Goal: Navigation & Orientation: Go to known website

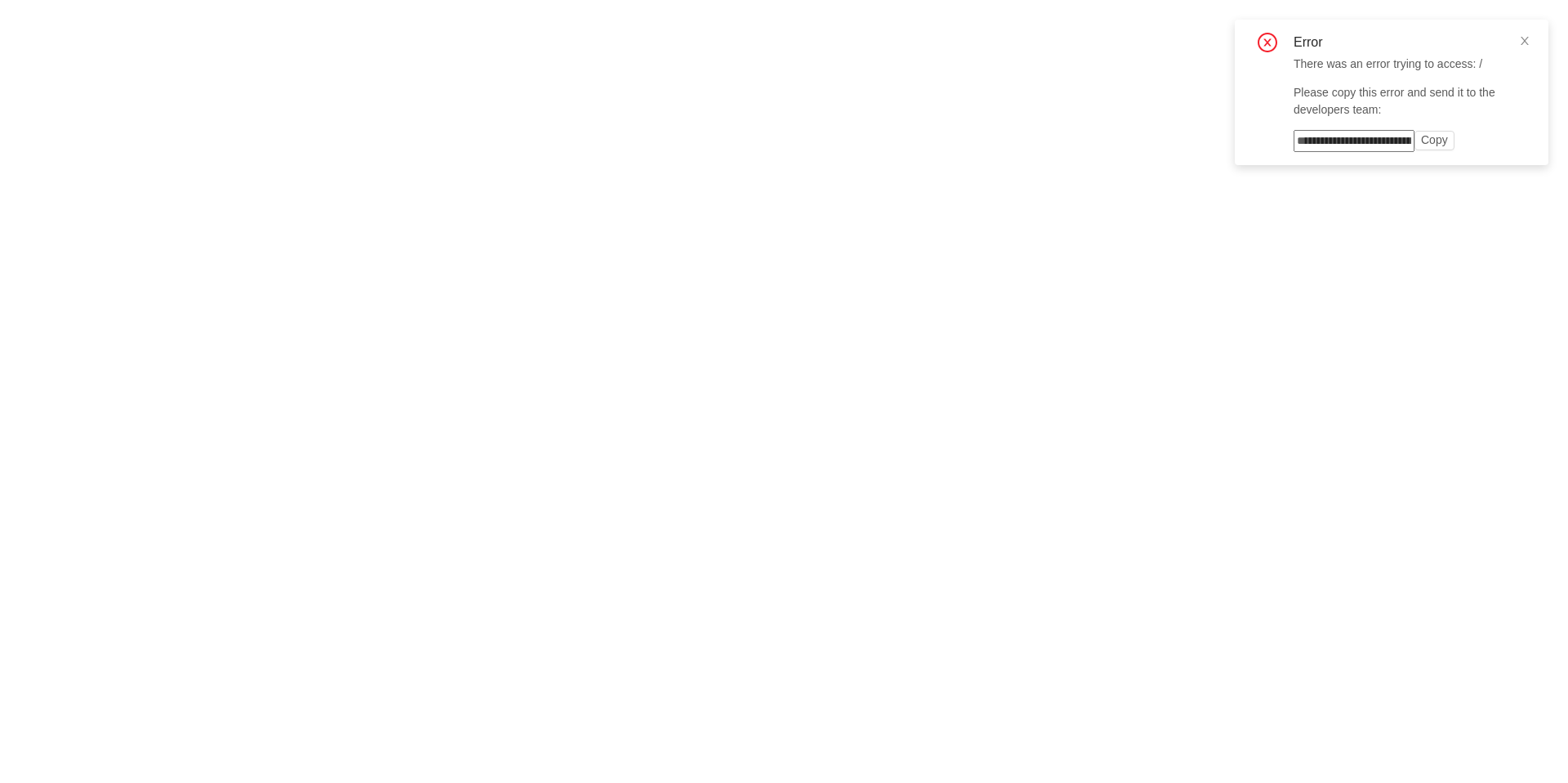
click at [1376, 134] on input at bounding box center [1354, 141] width 121 height 22
click at [1364, 142] on input at bounding box center [1354, 141] width 121 height 22
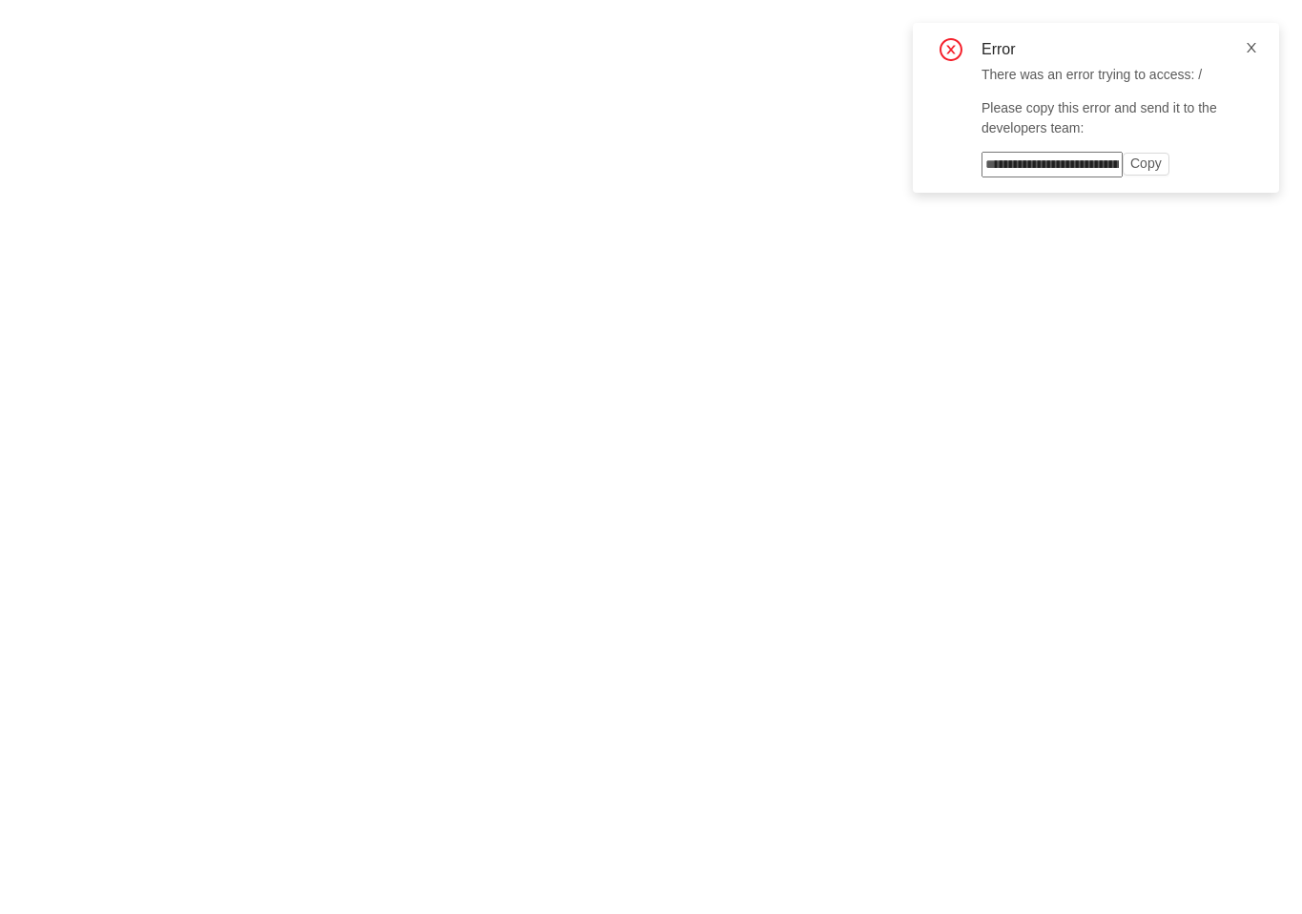
click at [1252, 50] on icon "icon: close" at bounding box center [1251, 48] width 10 height 10
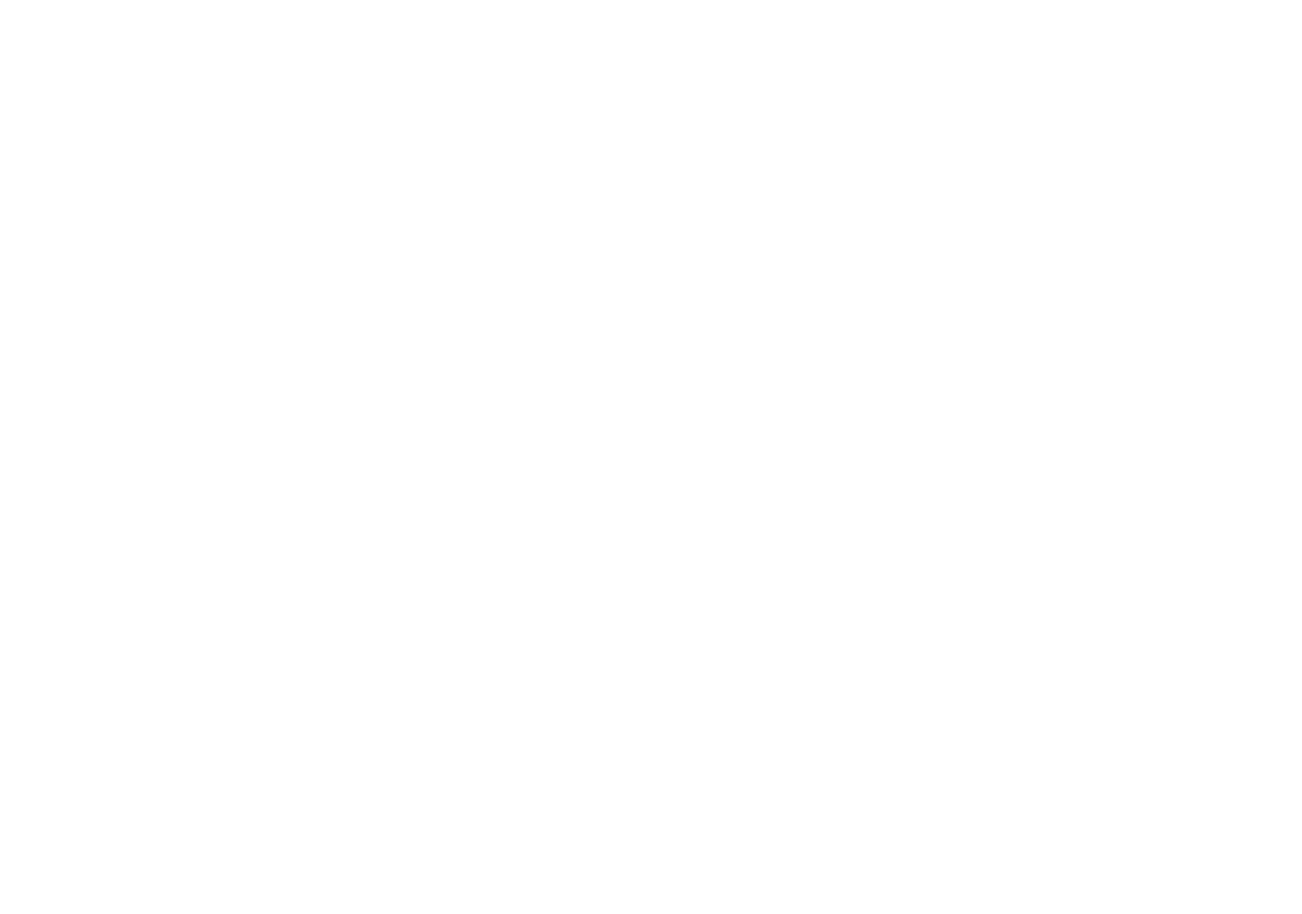
click at [295, 8] on html at bounding box center [651, 4] width 1302 height 8
click at [681, 8] on html at bounding box center [651, 4] width 1302 height 8
